Goal: Task Accomplishment & Management: Complete application form

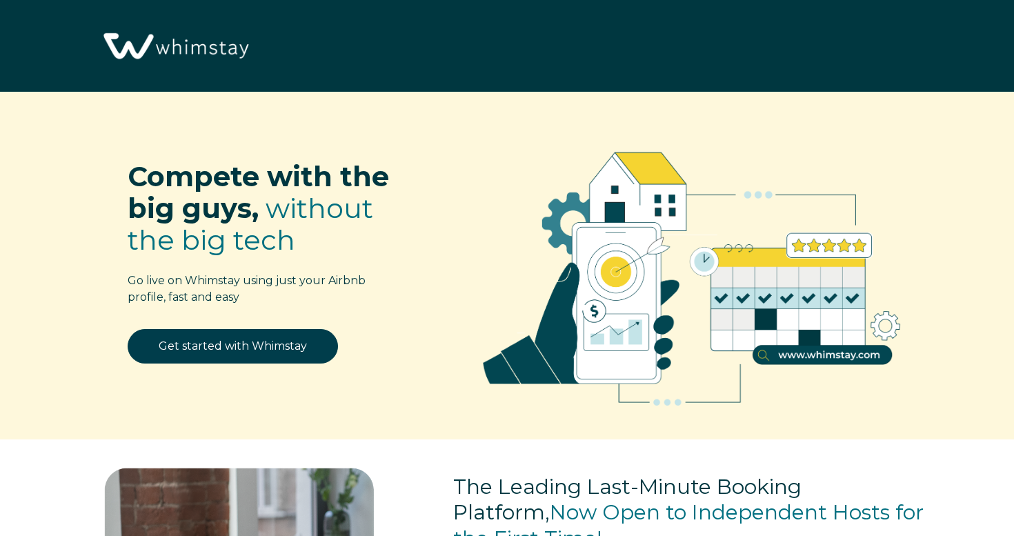
select select "US"
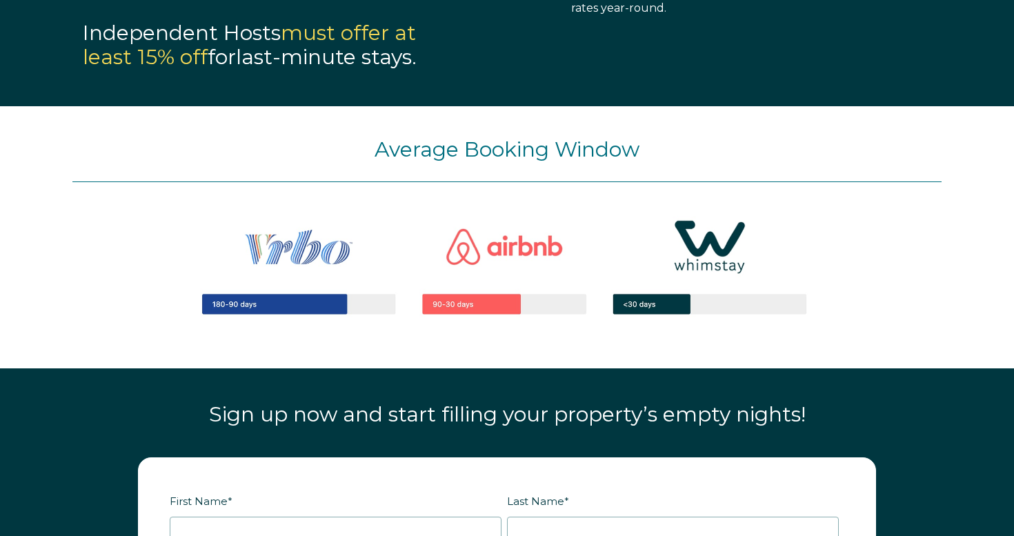
scroll to position [1771, 0]
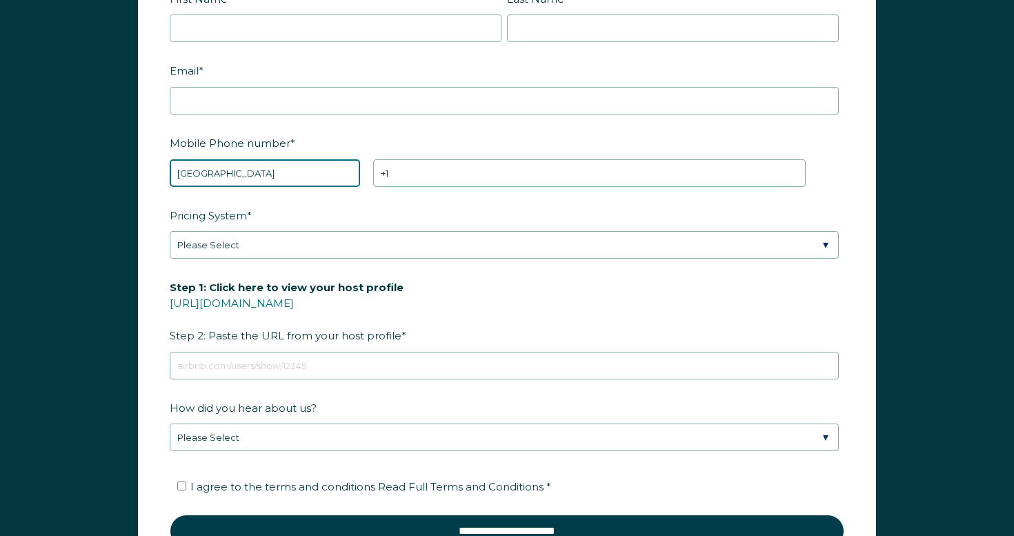
click at [321, 173] on select "* [GEOGRAPHIC_DATA] (‫[GEOGRAPHIC_DATA]‬‎) [GEOGRAPHIC_DATA] ([GEOGRAPHIC_DATA]…" at bounding box center [265, 173] width 190 height 28
click at [514, 155] on div "Mobile Phone number * * [GEOGRAPHIC_DATA] (‫[GEOGRAPHIC_DATA]‬‎) [GEOGRAPHIC_DA…" at bounding box center [507, 159] width 675 height 56
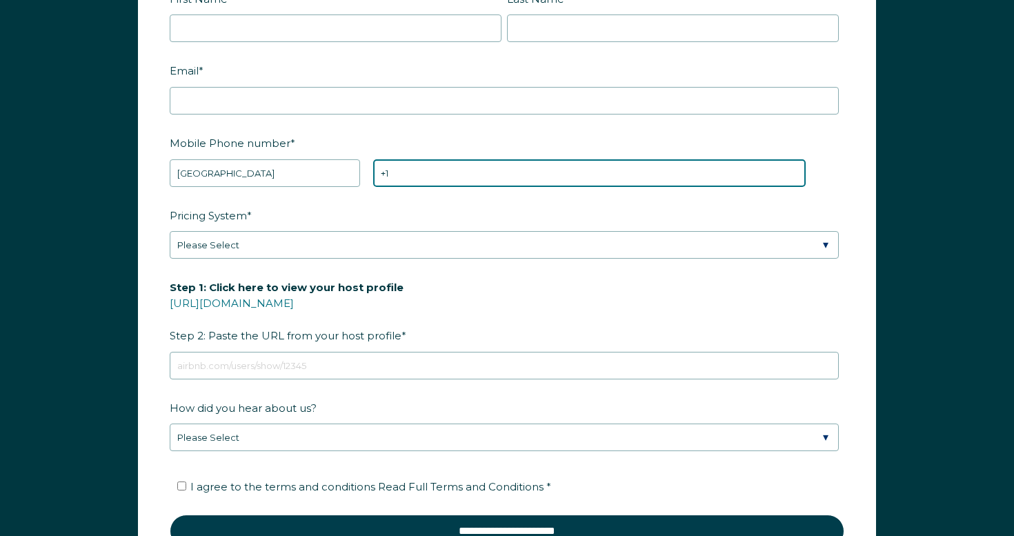
click at [508, 169] on input "+1" at bounding box center [589, 173] width 432 height 28
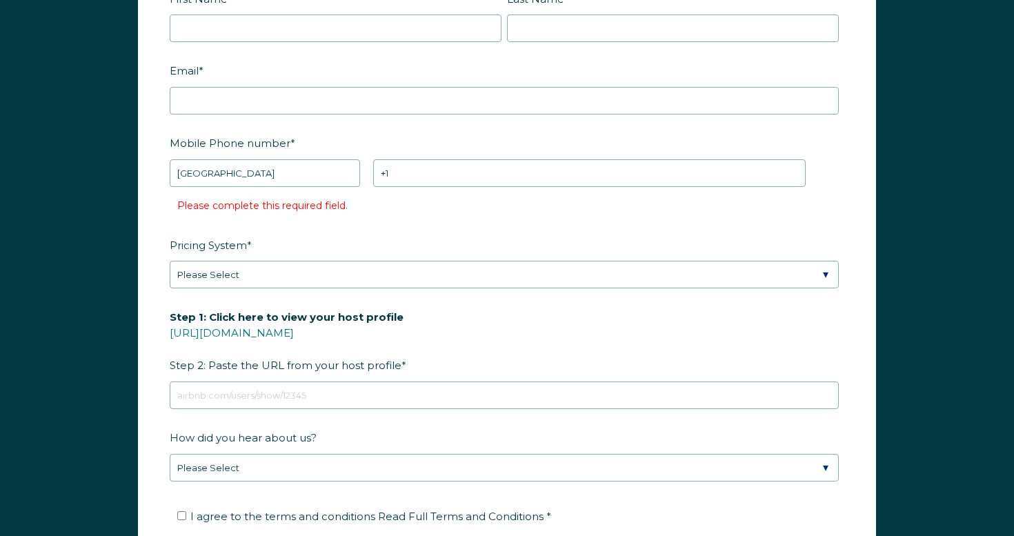
click at [483, 143] on label "Mobile Phone number *" at bounding box center [507, 143] width 675 height 24
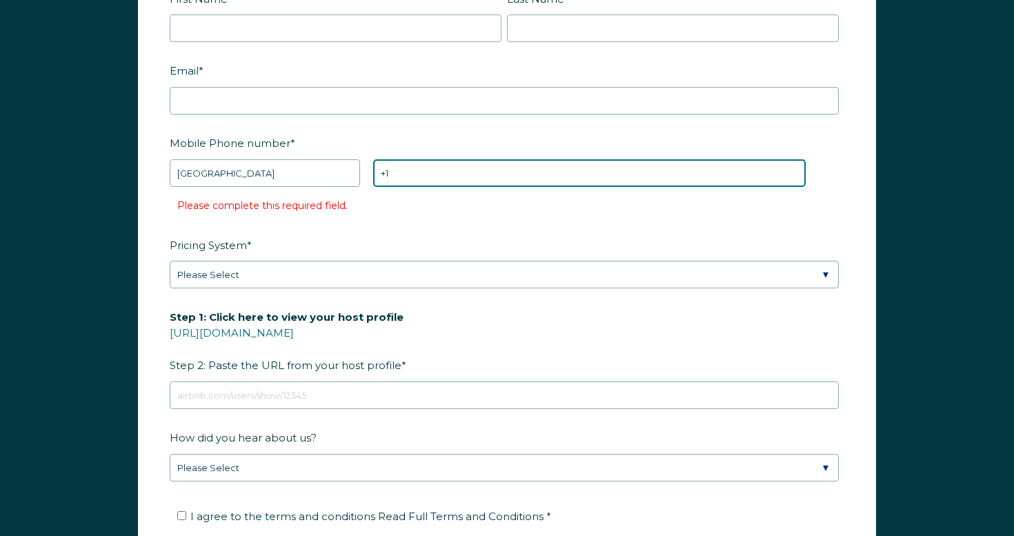
click at [483, 159] on input "+1" at bounding box center [589, 173] width 432 height 28
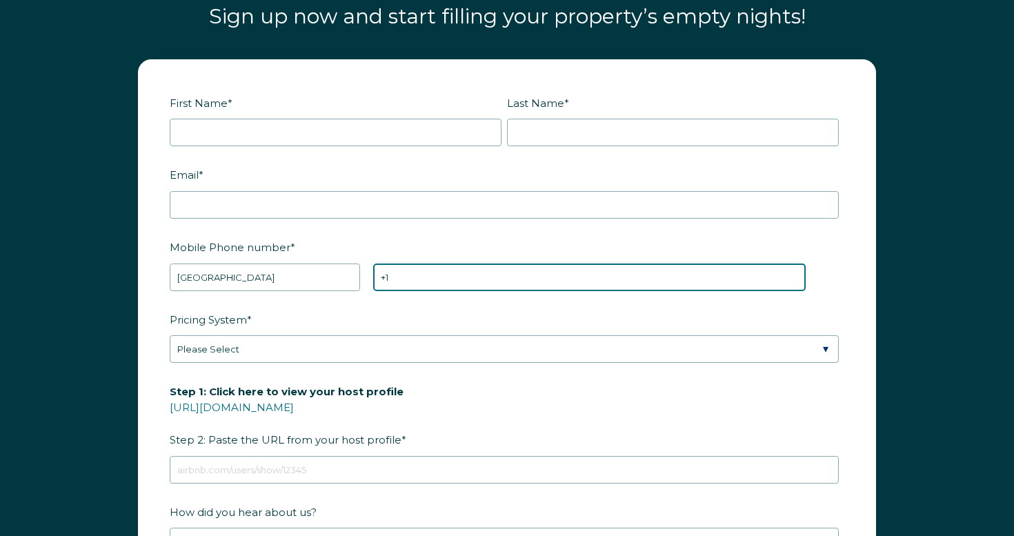
scroll to position [1568, 0]
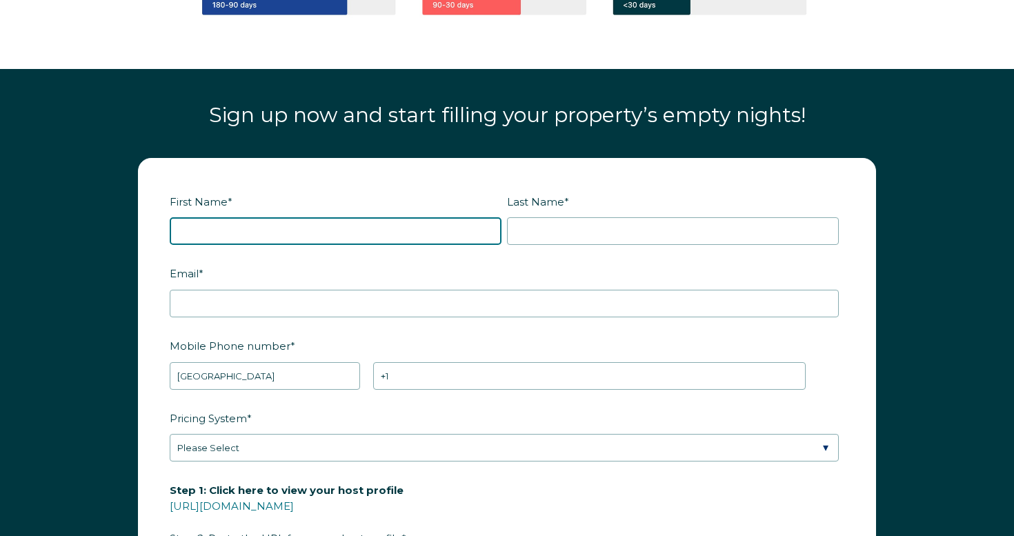
click at [383, 226] on input "First Name *" at bounding box center [336, 231] width 332 height 28
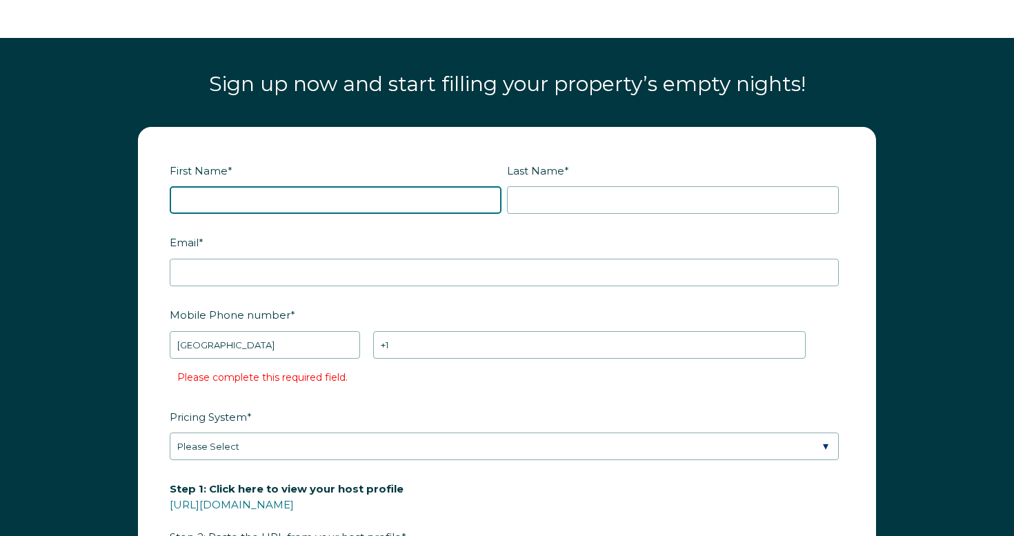
scroll to position [1602, 0]
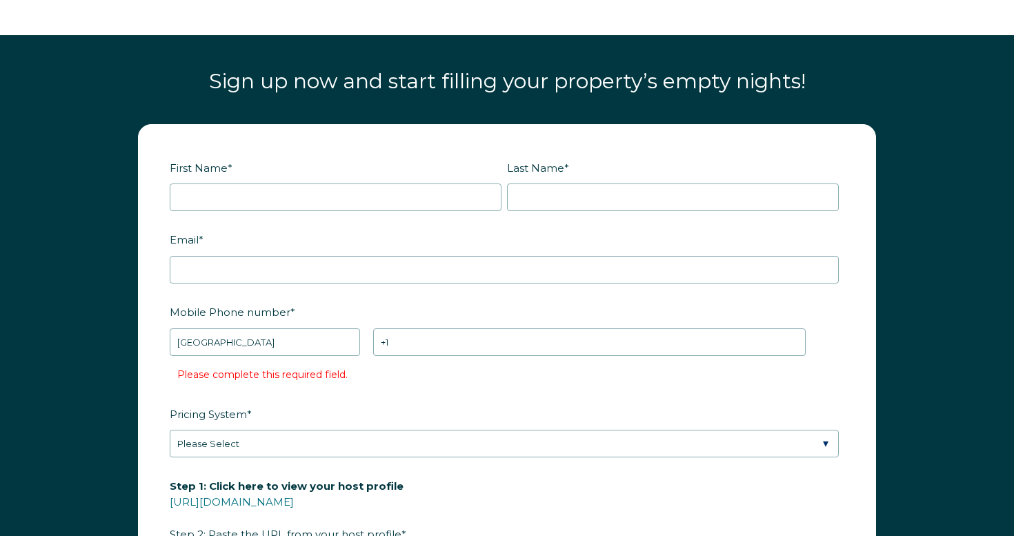
click at [553, 304] on form "First Name * Last Name * RBO Token Company ID Referrer Code Dialer Code SSOB Co…" at bounding box center [507, 459] width 737 height 669
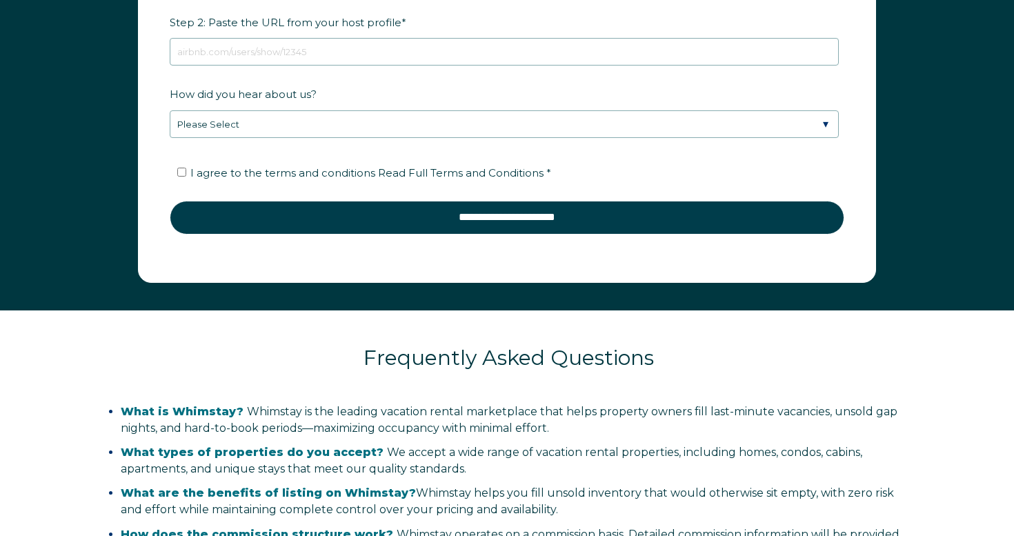
scroll to position [2152, 0]
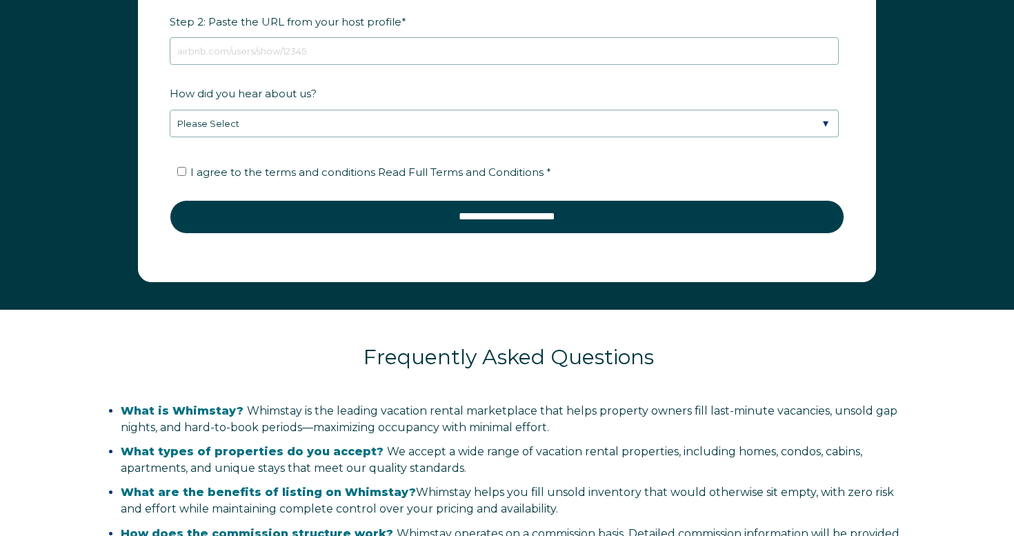
click at [474, 81] on label "How did you hear about us?" at bounding box center [507, 93] width 675 height 24
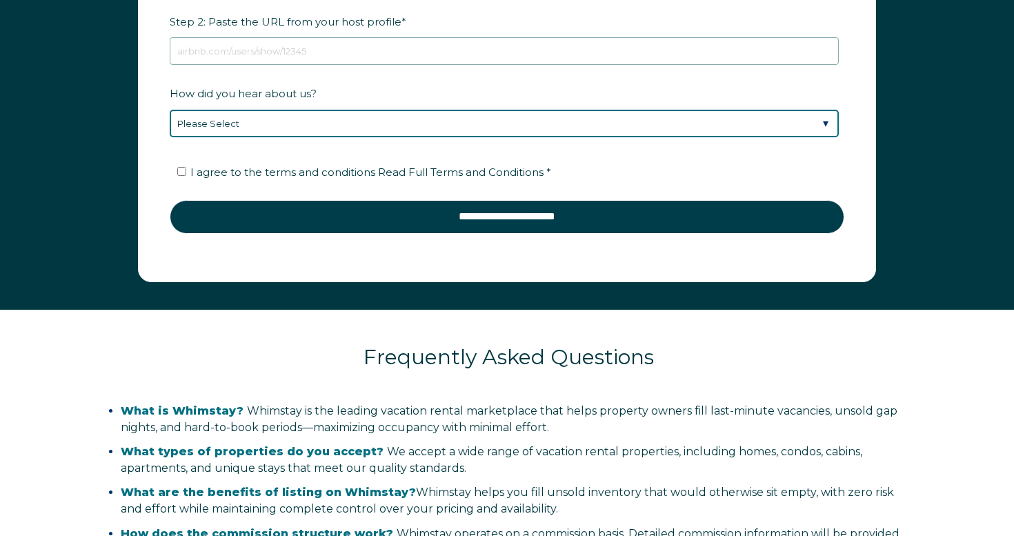
click at [474, 110] on select "Please Select Discovered Whimstay at an event or conference Found Whimstay thro…" at bounding box center [504, 124] width 669 height 28
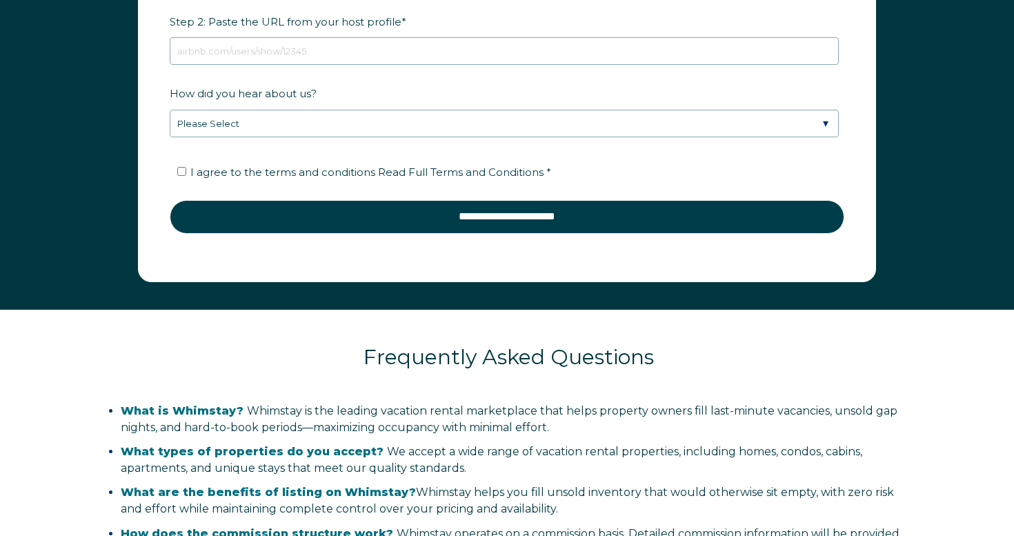
click at [474, 81] on label "How did you hear about us?" at bounding box center [507, 93] width 675 height 24
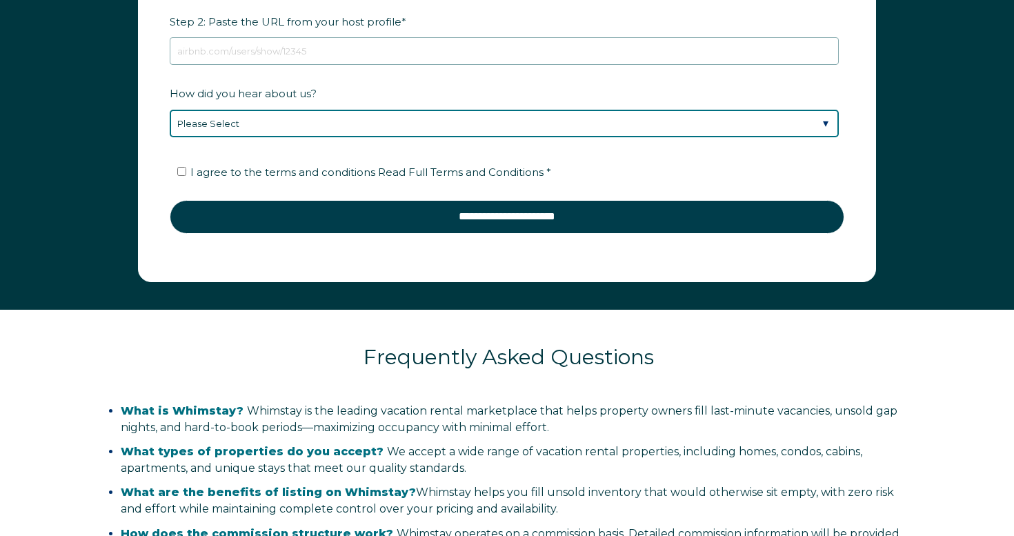
click at [474, 110] on select "Please Select Discovered Whimstay at an event or conference Found Whimstay thro…" at bounding box center [504, 124] width 669 height 28
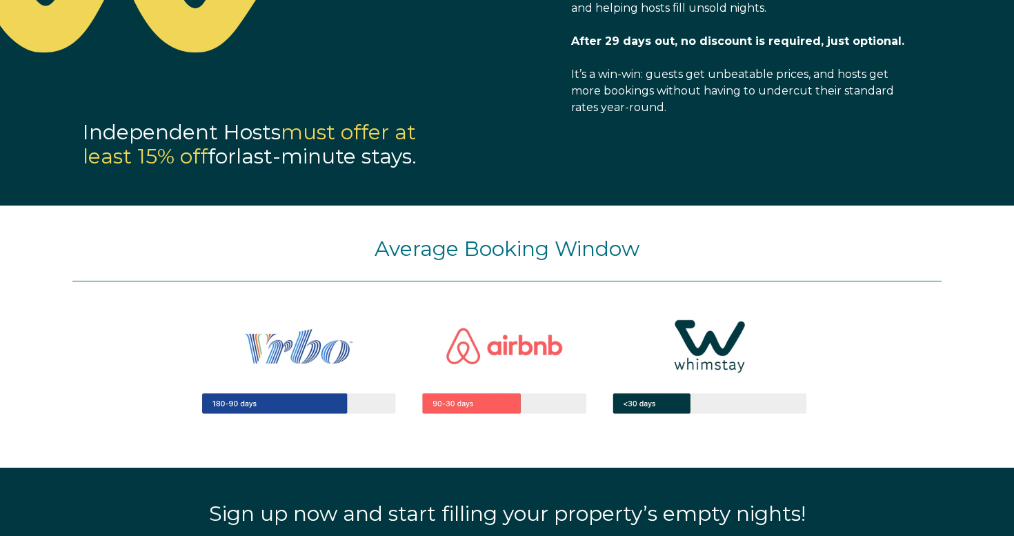
scroll to position [1164, 0]
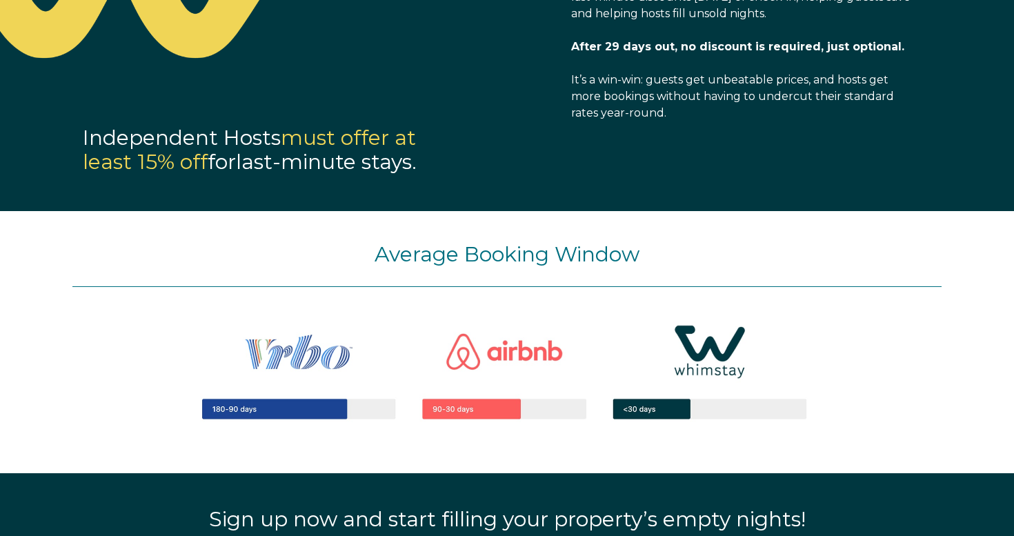
click at [231, 129] on span "Independent Hosts must offer at least 15% off for" at bounding box center [249, 150] width 333 height 50
drag, startPoint x: 267, startPoint y: 138, endPoint x: 296, endPoint y: 138, distance: 29.0
click at [296, 138] on span "Independent Hosts must offer at least 15% off for" at bounding box center [249, 150] width 333 height 50
click at [296, 138] on span "must offer at least 15% off" at bounding box center [249, 150] width 333 height 50
